Goal: Task Accomplishment & Management: Manage account settings

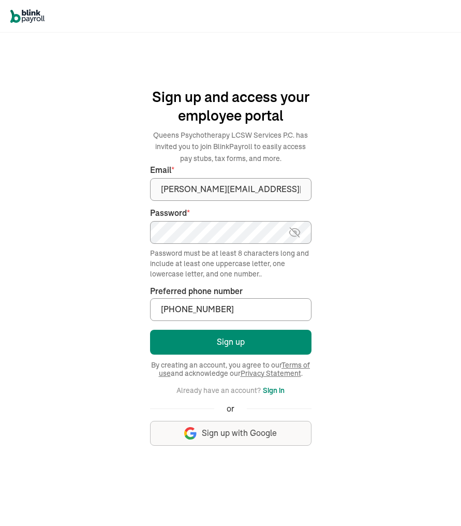
type input "(347) 551-6698"
click at [293, 234] on img at bounding box center [294, 232] width 13 height 12
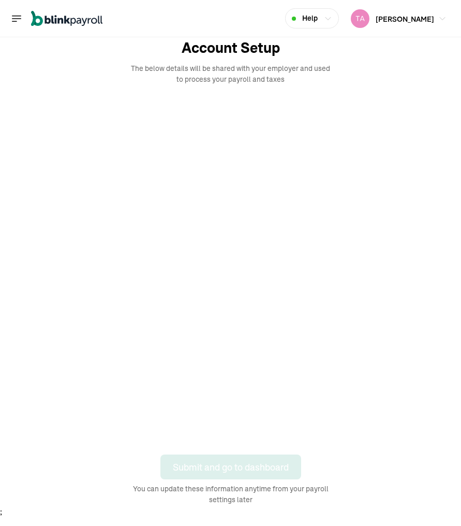
click at [21, 20] on icon "Global" at bounding box center [16, 18] width 12 height 12
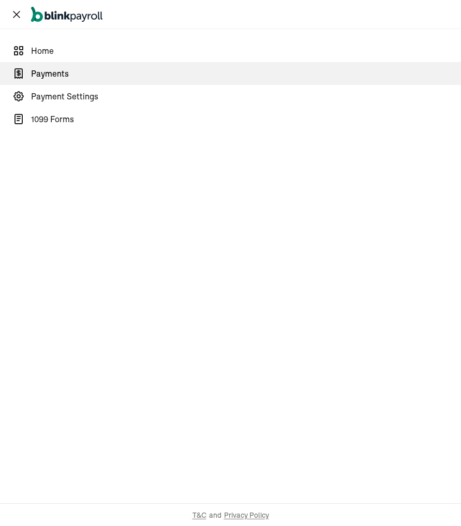
click at [23, 82] on link "Payments" at bounding box center [230, 73] width 461 height 23
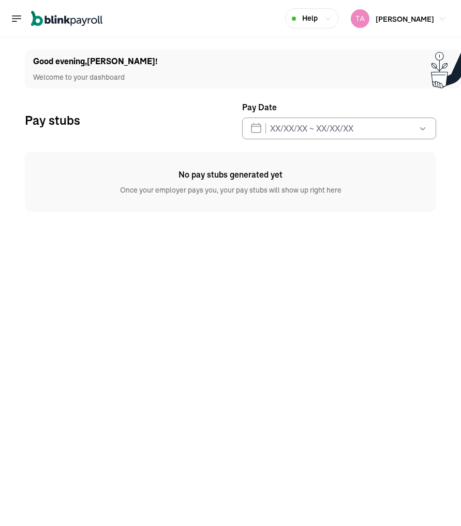
click at [18, 23] on icon "Global" at bounding box center [16, 18] width 12 height 12
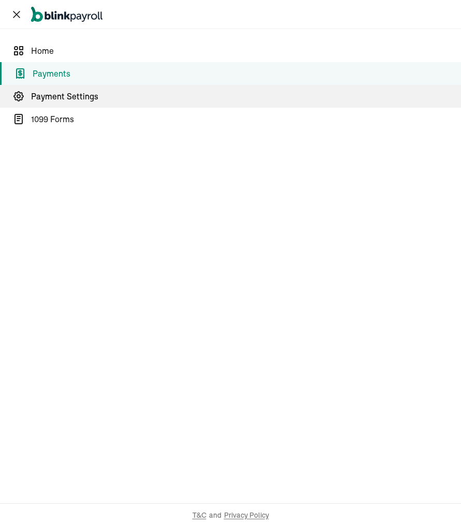
click at [29, 99] on link "Payment Settings" at bounding box center [230, 96] width 461 height 23
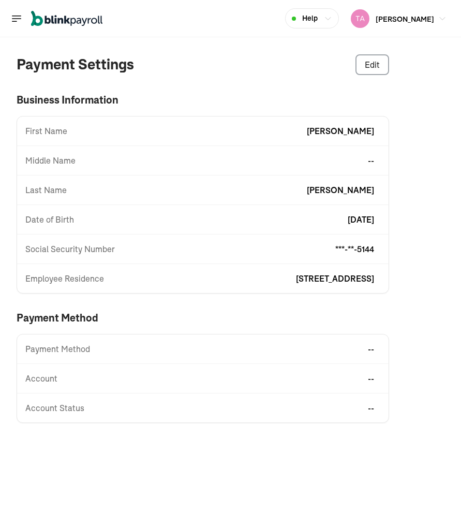
click at [201, 243] on div "Social Security Number ***-**-5144" at bounding box center [202, 249] width 371 height 12
click at [215, 224] on div "Date of Birth [DEMOGRAPHIC_DATA]" at bounding box center [202, 219] width 371 height 12
click at [92, 369] on div "Payment Method -- Account -- Account Status --" at bounding box center [203, 378] width 372 height 89
click at [93, 354] on div "Payment Method --" at bounding box center [202, 348] width 371 height 12
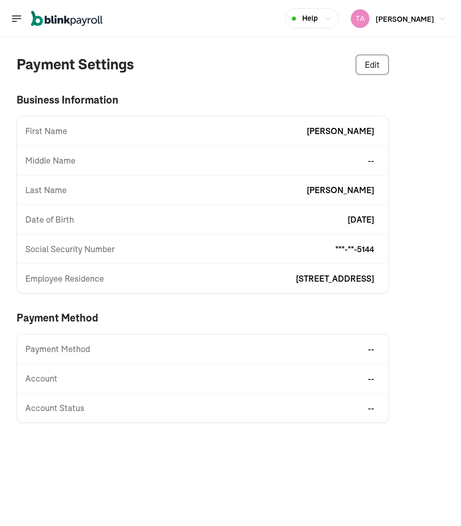
click at [368, 350] on span "--" at bounding box center [371, 348] width 6 height 12
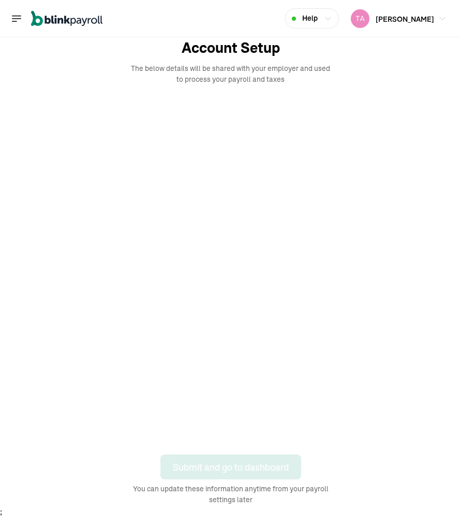
click at [21, 20] on icon "Global" at bounding box center [16, 18] width 12 height 12
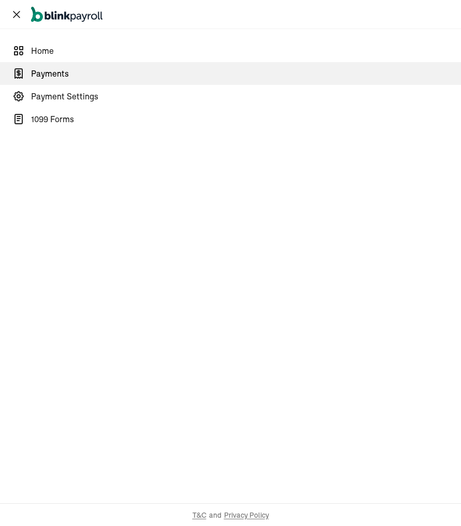
click at [23, 82] on link "Payments" at bounding box center [230, 73] width 461 height 23
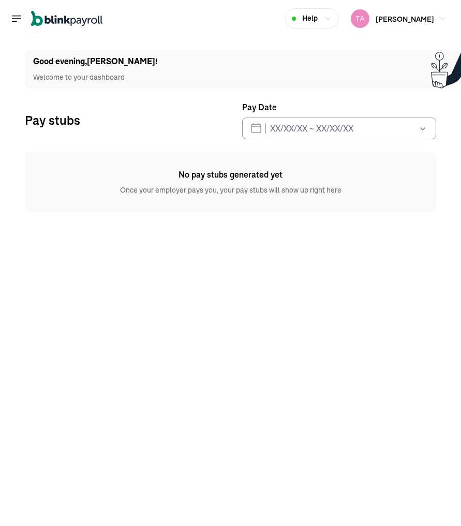
click at [18, 23] on icon "Global" at bounding box center [16, 18] width 12 height 12
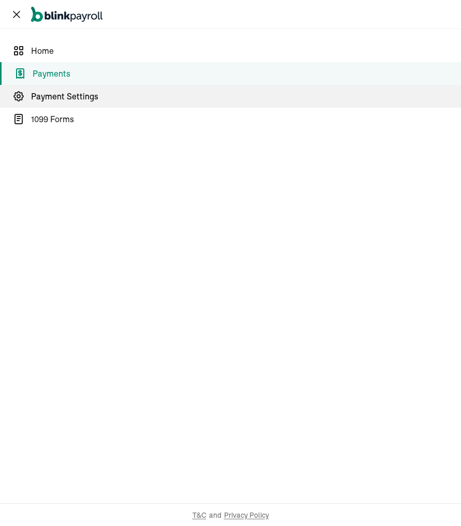
click at [29, 99] on link "Payment Settings" at bounding box center [230, 96] width 461 height 23
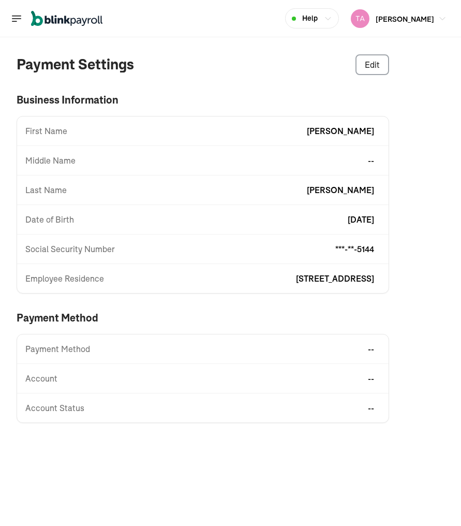
click at [201, 243] on div "Social Security Number ***-**-5144" at bounding box center [202, 249] width 371 height 12
click at [215, 224] on div "Date of Birth [DEMOGRAPHIC_DATA]" at bounding box center [202, 219] width 371 height 12
click at [92, 369] on div "Payment Method -- Account -- Account Status --" at bounding box center [203, 378] width 372 height 89
click at [93, 354] on div "Payment Method --" at bounding box center [202, 348] width 371 height 12
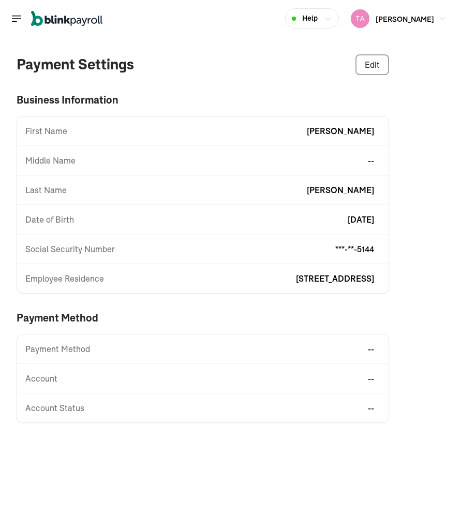
click at [368, 350] on span "--" at bounding box center [371, 348] width 6 height 12
